Goal: Task Accomplishment & Management: Use online tool/utility

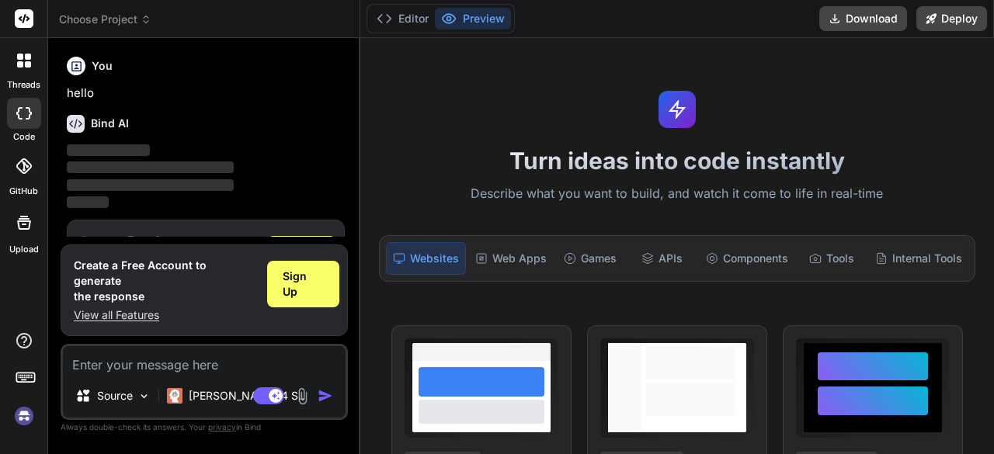
scroll to position [51, 0]
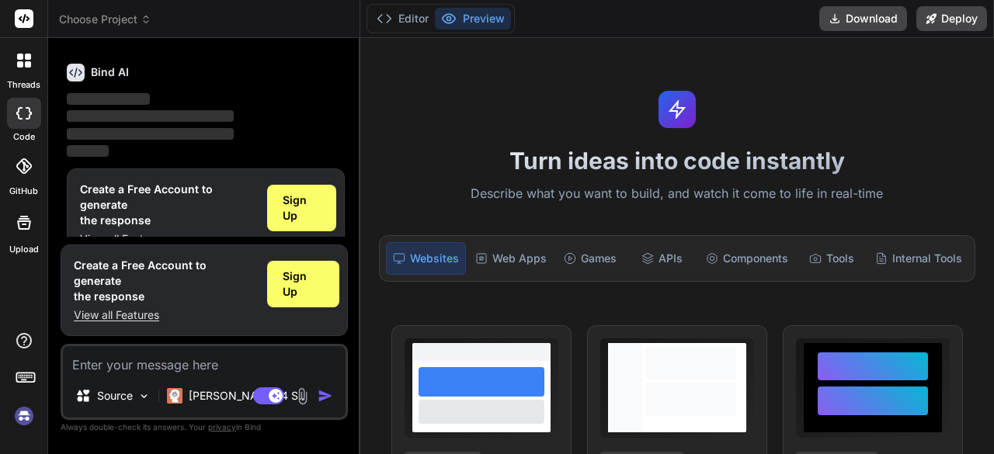
click at [26, 414] on img at bounding box center [24, 416] width 26 height 26
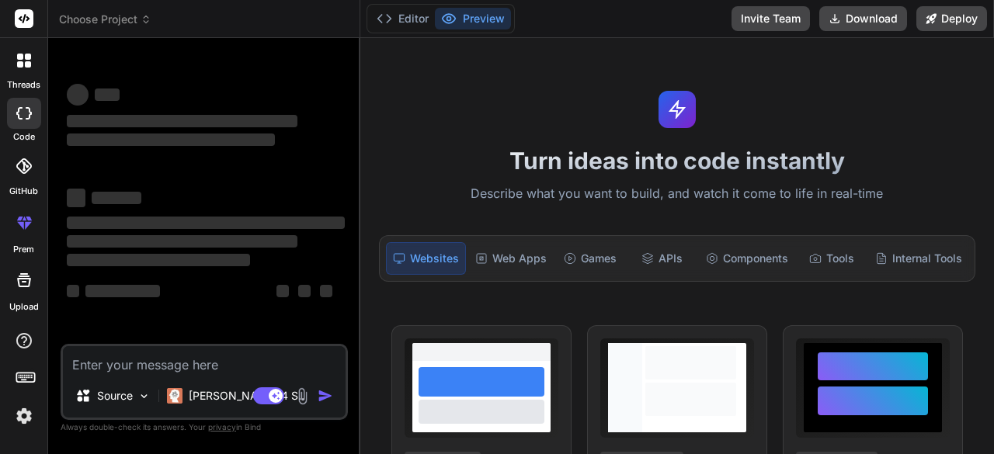
scroll to position [0, 0]
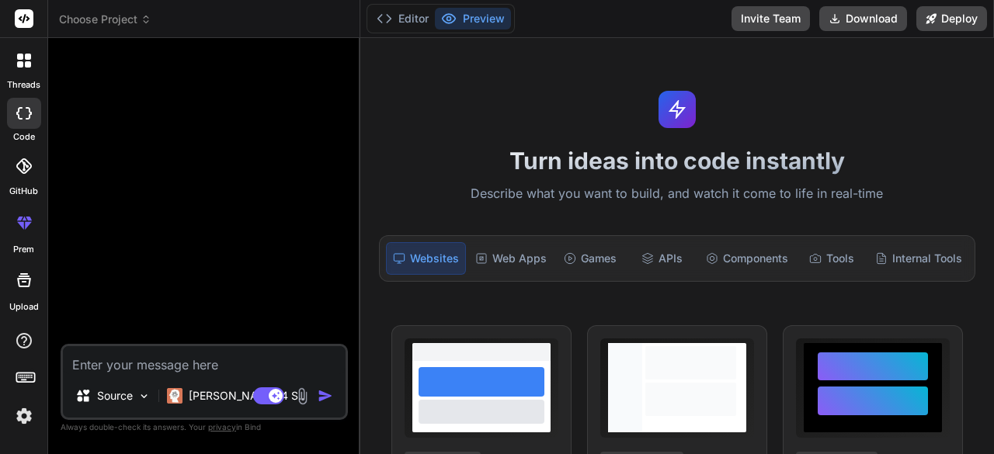
type textarea "x"
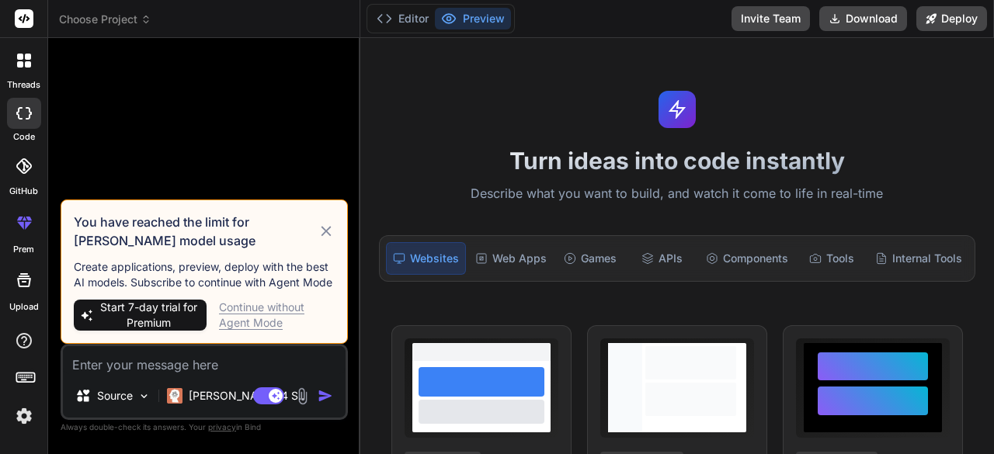
click at [24, 421] on img at bounding box center [24, 416] width 26 height 26
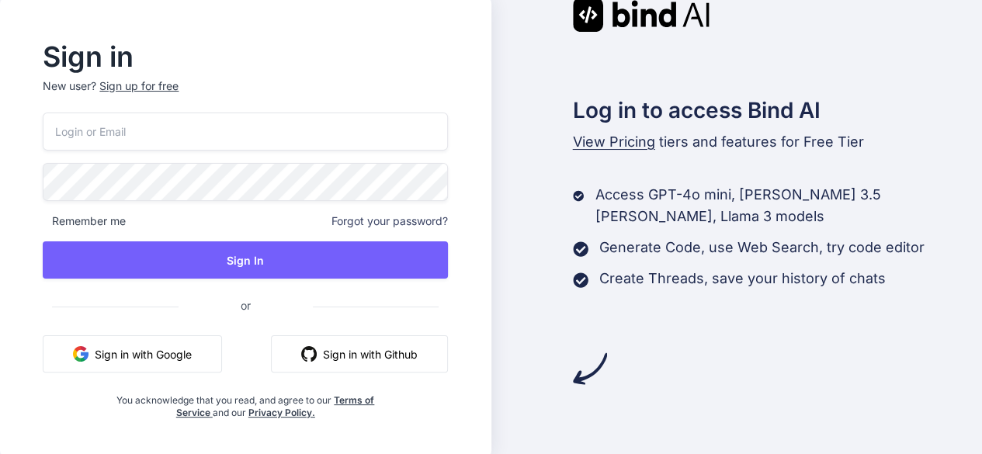
click at [161, 354] on button "Sign in with Google" at bounding box center [132, 353] width 179 height 37
